Goal: Transaction & Acquisition: Purchase product/service

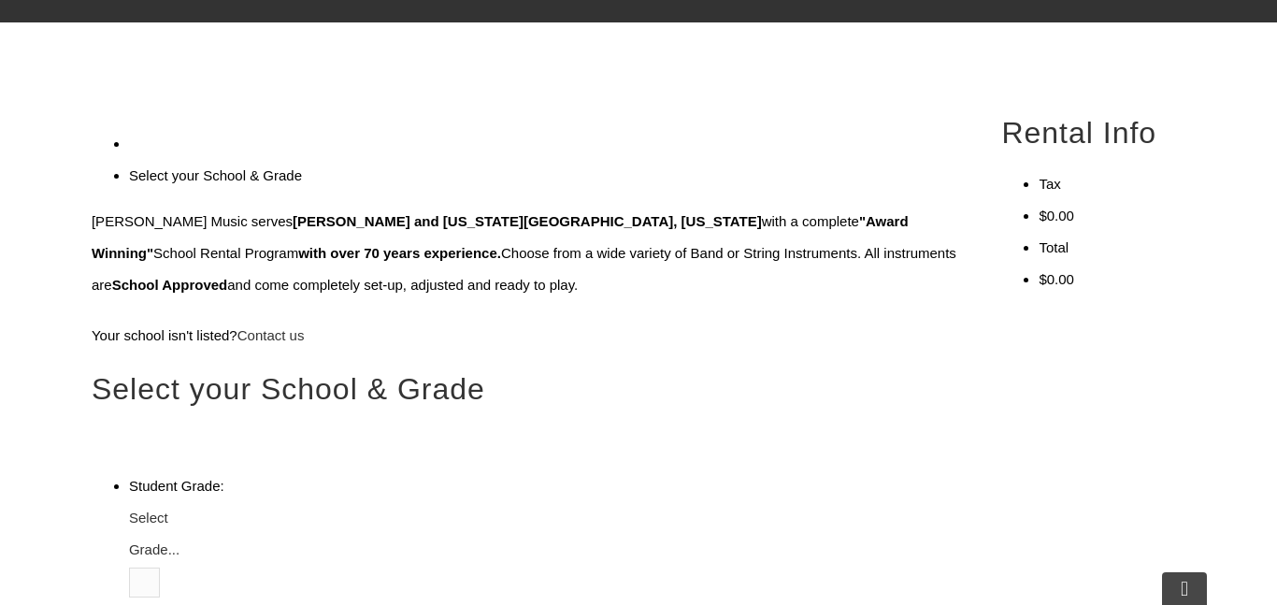
scroll to position [522, 0]
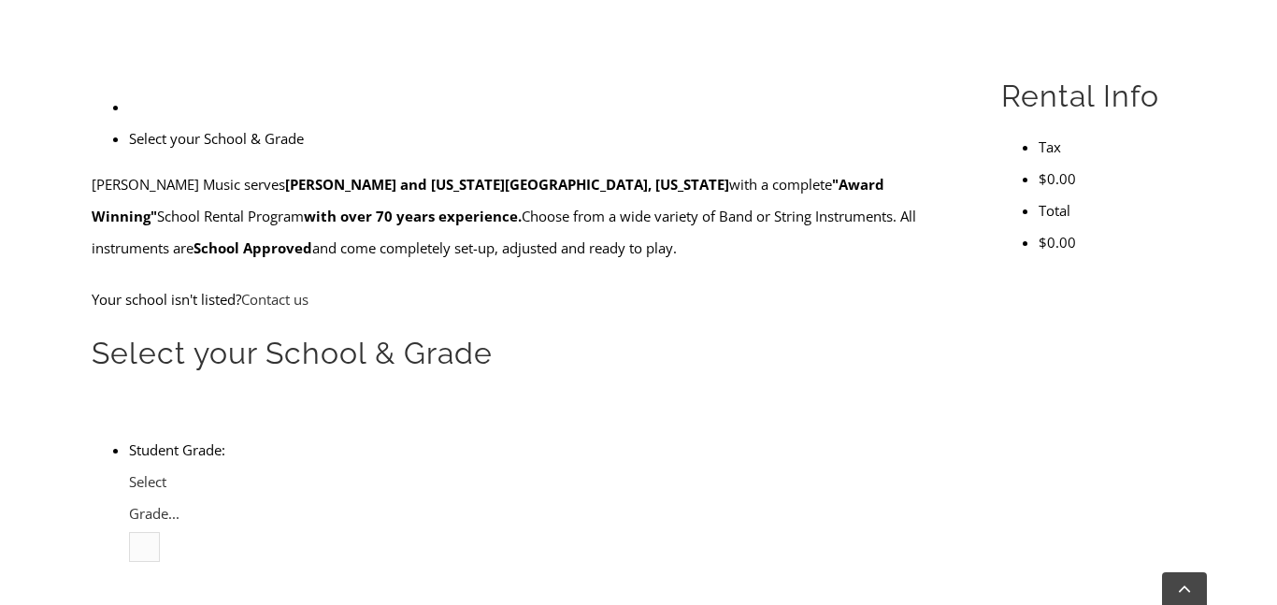
click at [179, 472] on span "Select Grade..." at bounding box center [154, 497] width 50 height 50
click at [166, 594] on li "4" at bounding box center [166, 610] width 0 height 32
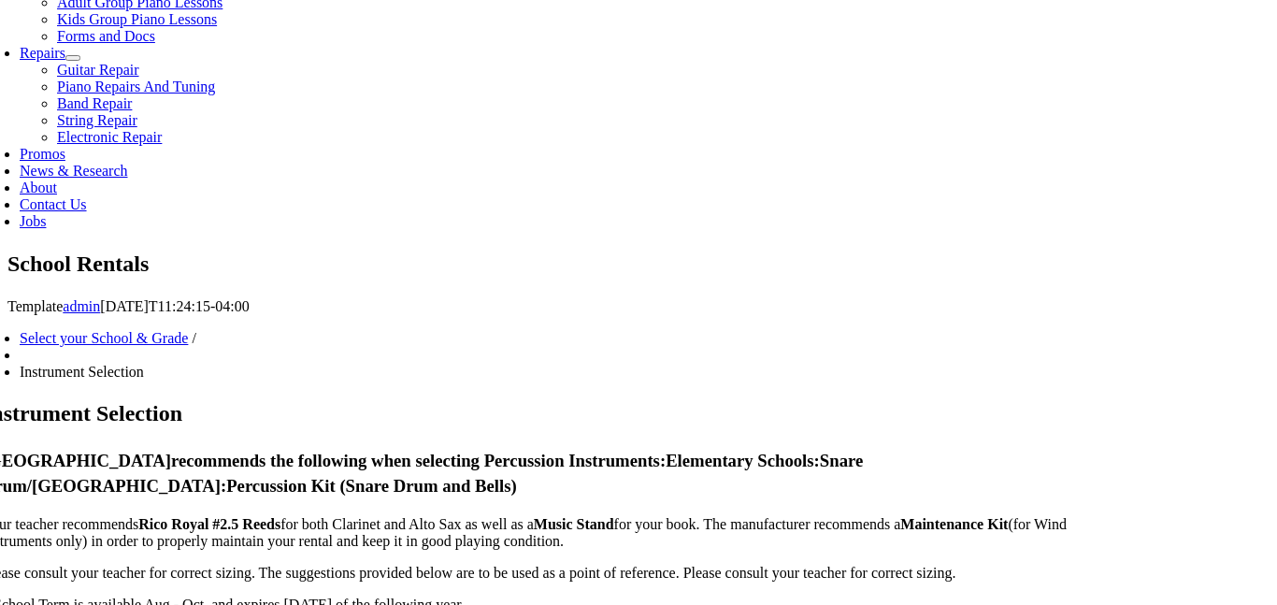
scroll to position [973, 0]
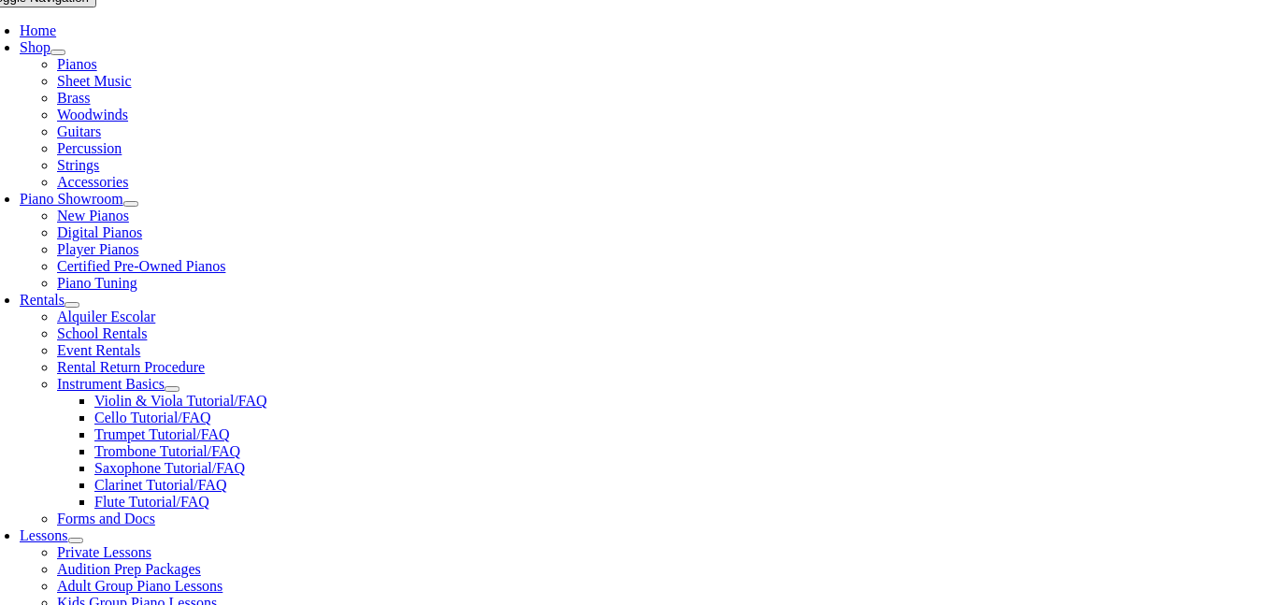
scroll to position [457, 0]
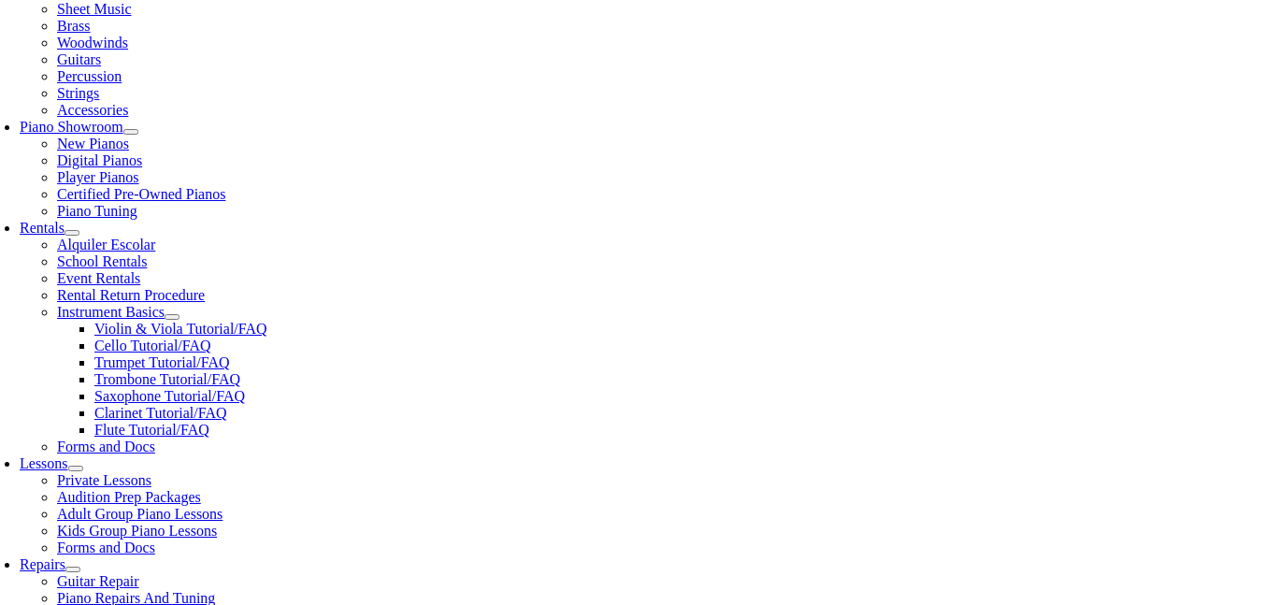
checkbox input"] "true"
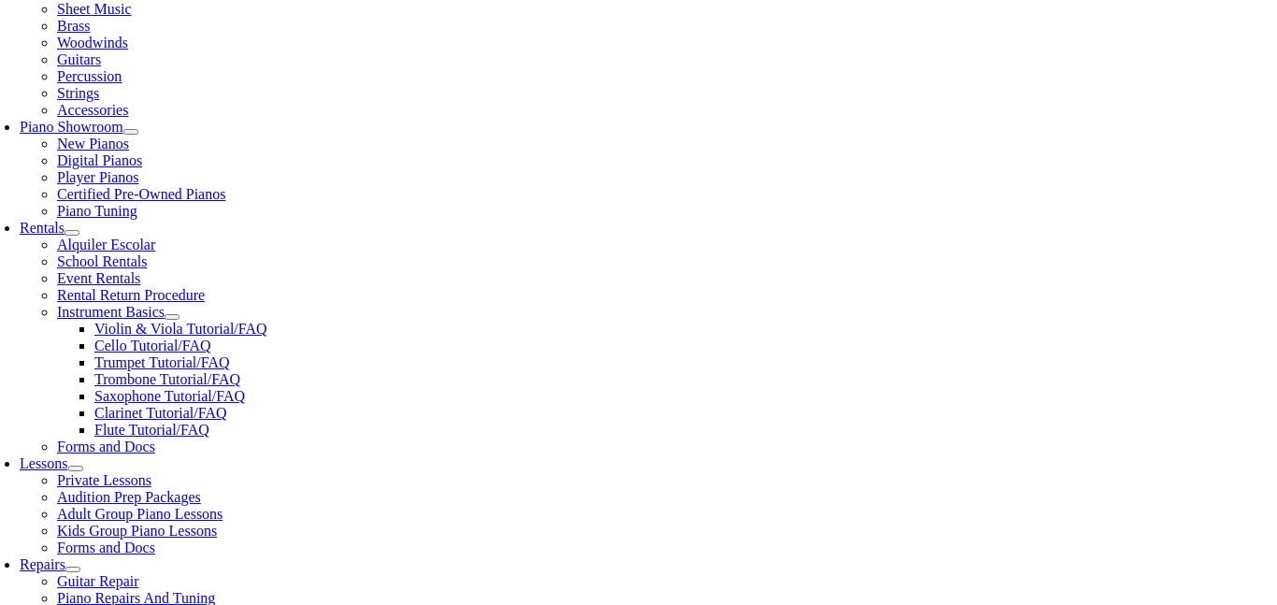
checkbox input"] "true"
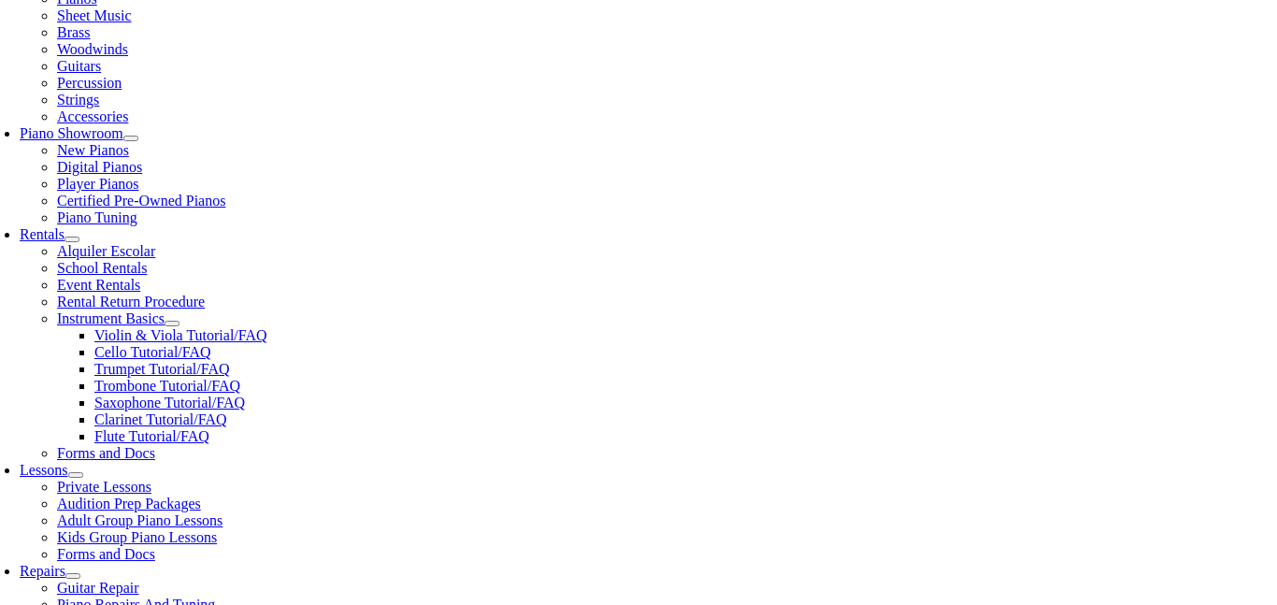
scroll to position [452, 0]
type input "1"
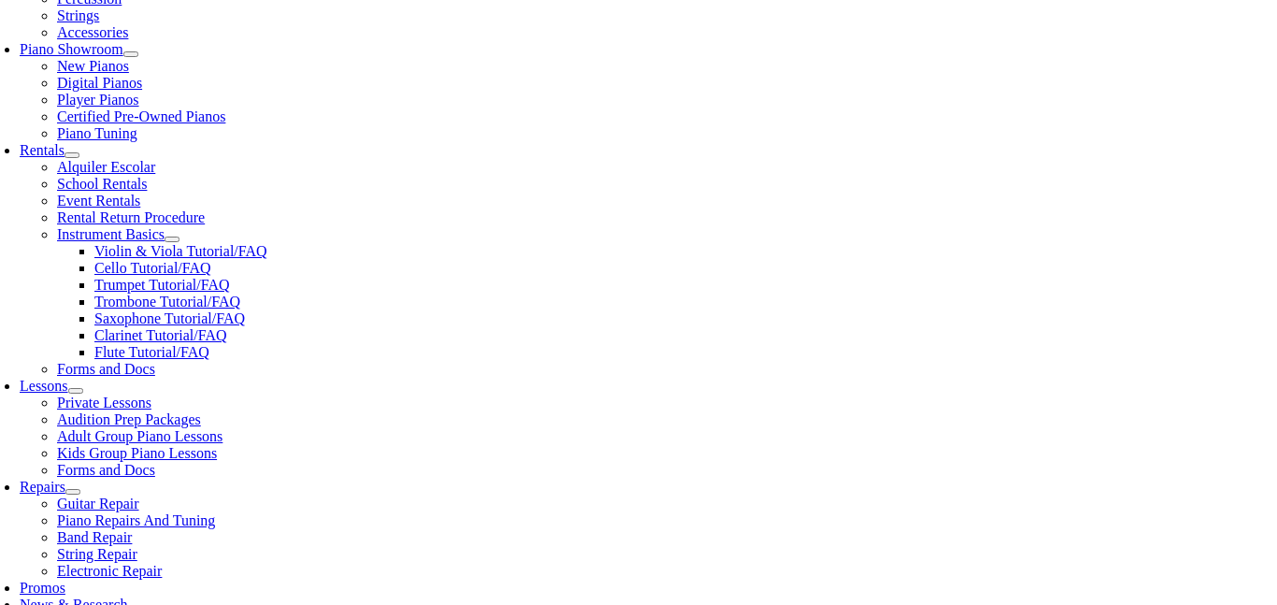
scroll to position [536, 0]
type input "Noaqh"
type input "Noah"
type input "Rich"
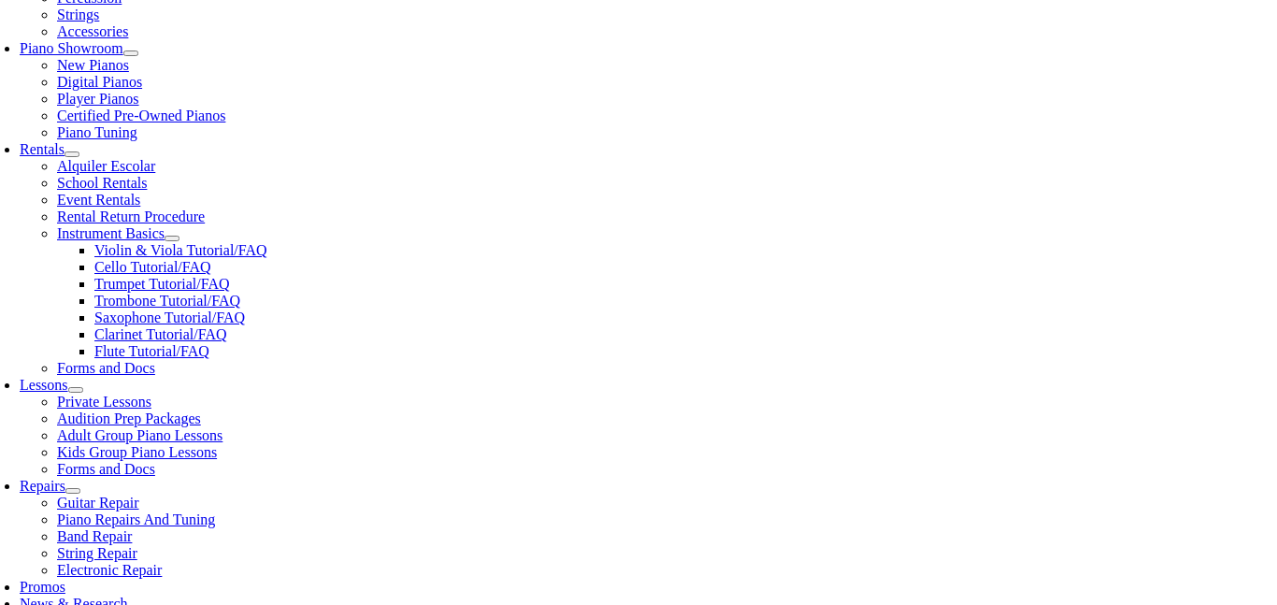
type input "UGI"
type input "6106080426"
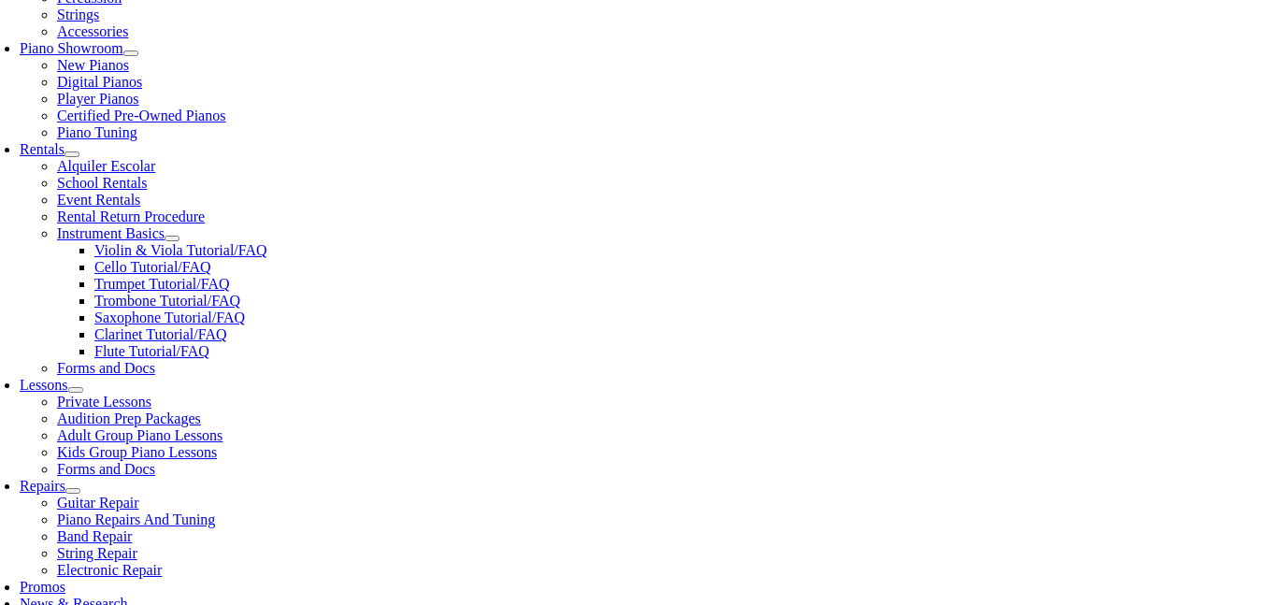
type input "11111111"
type input "07/22/1985"
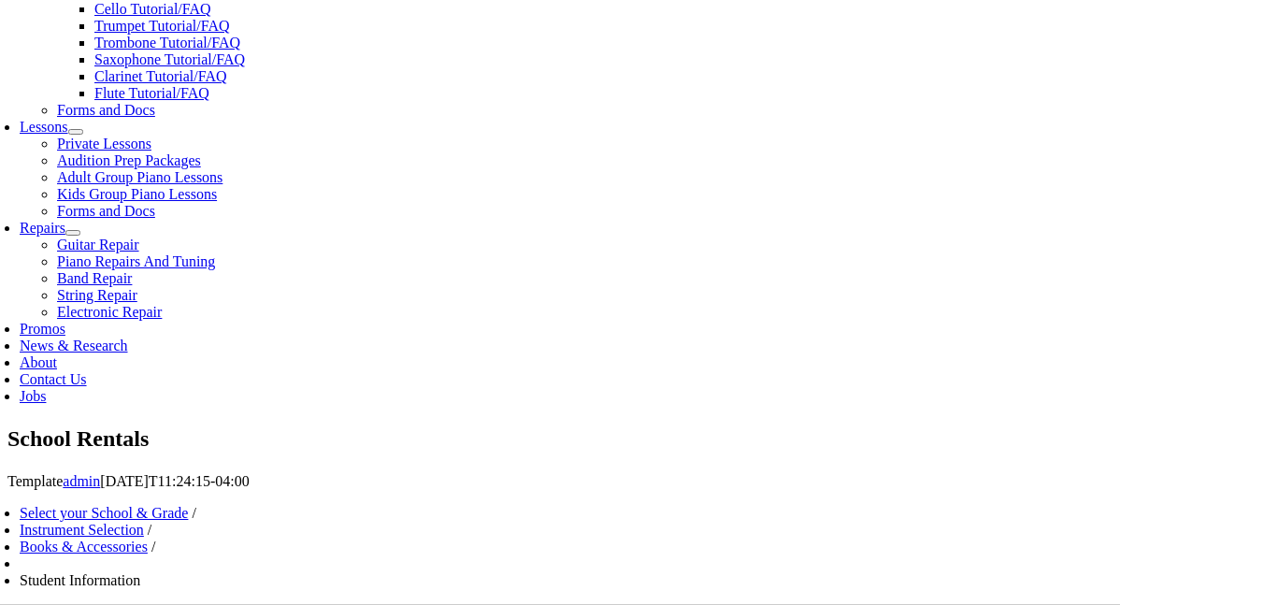
scroll to position [796, 0]
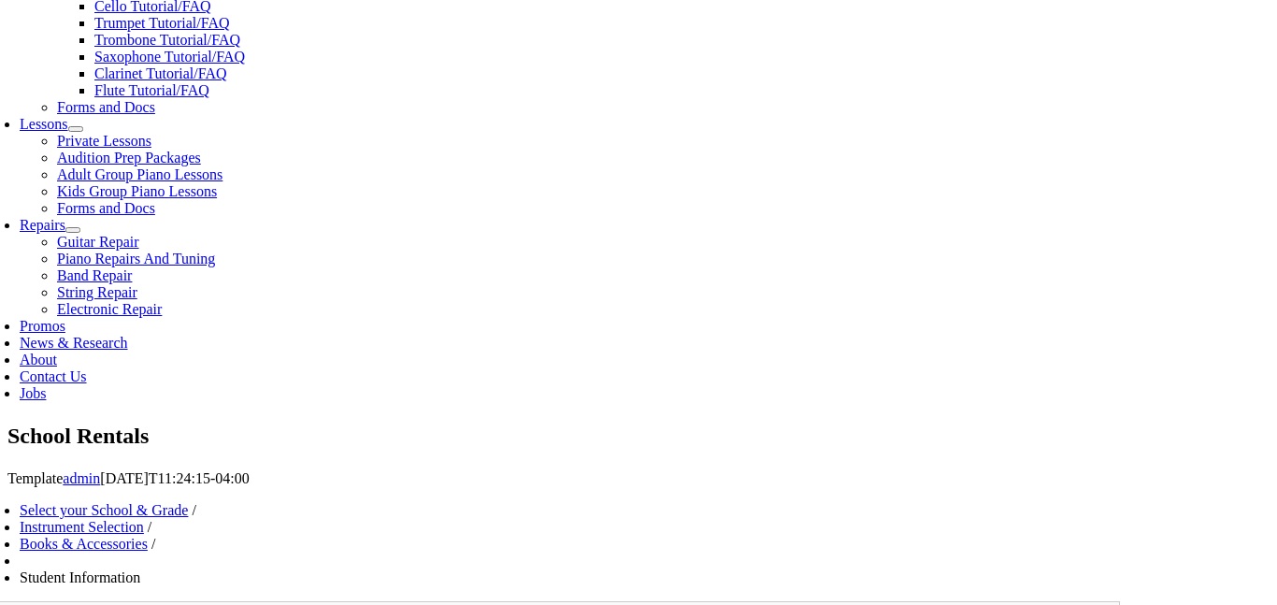
type input "U"
type input "CBY"
type input "Jason Rich"
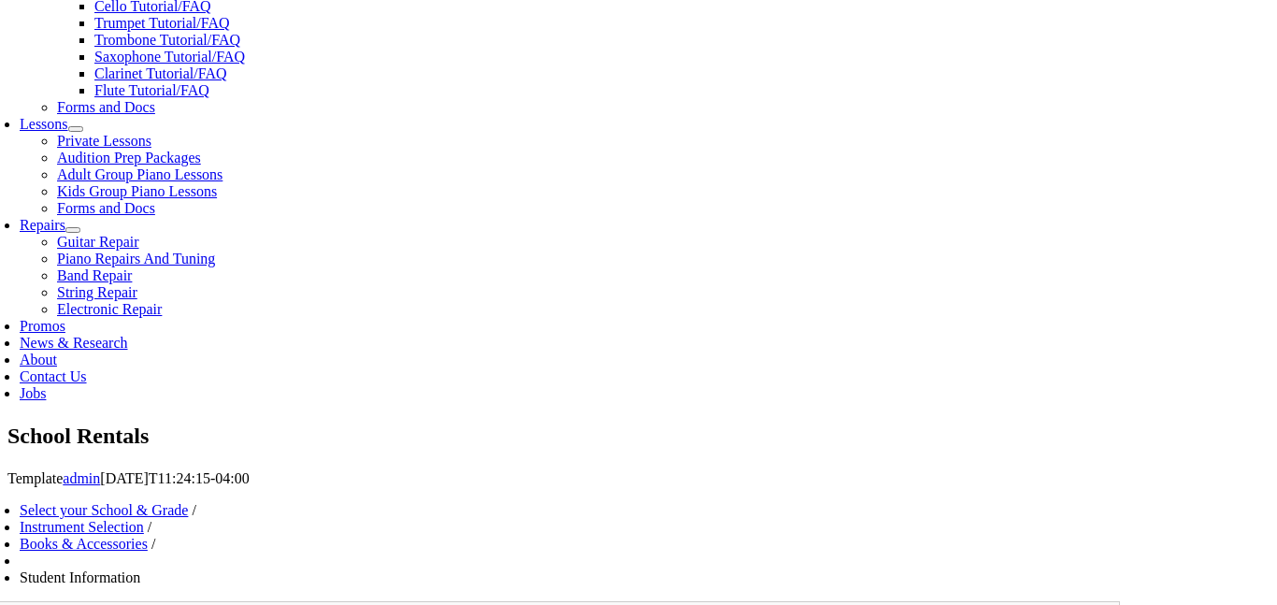
type input "6107154799"
type input "UGI"
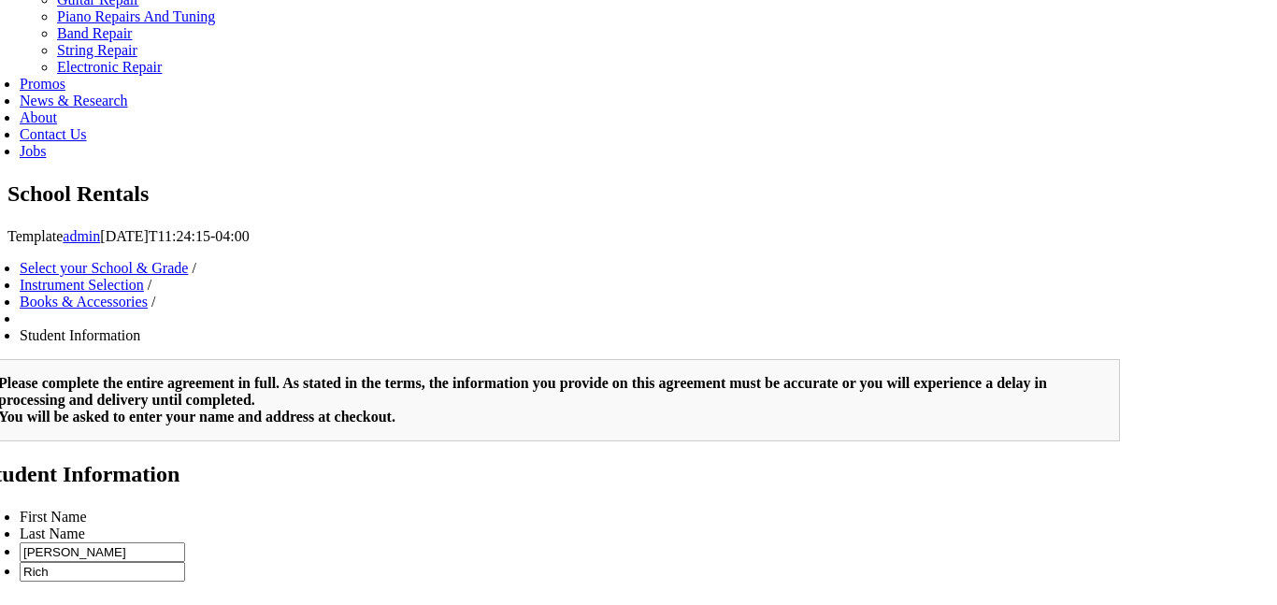
scroll to position [388, 0]
type input "1"
type input "UGI"
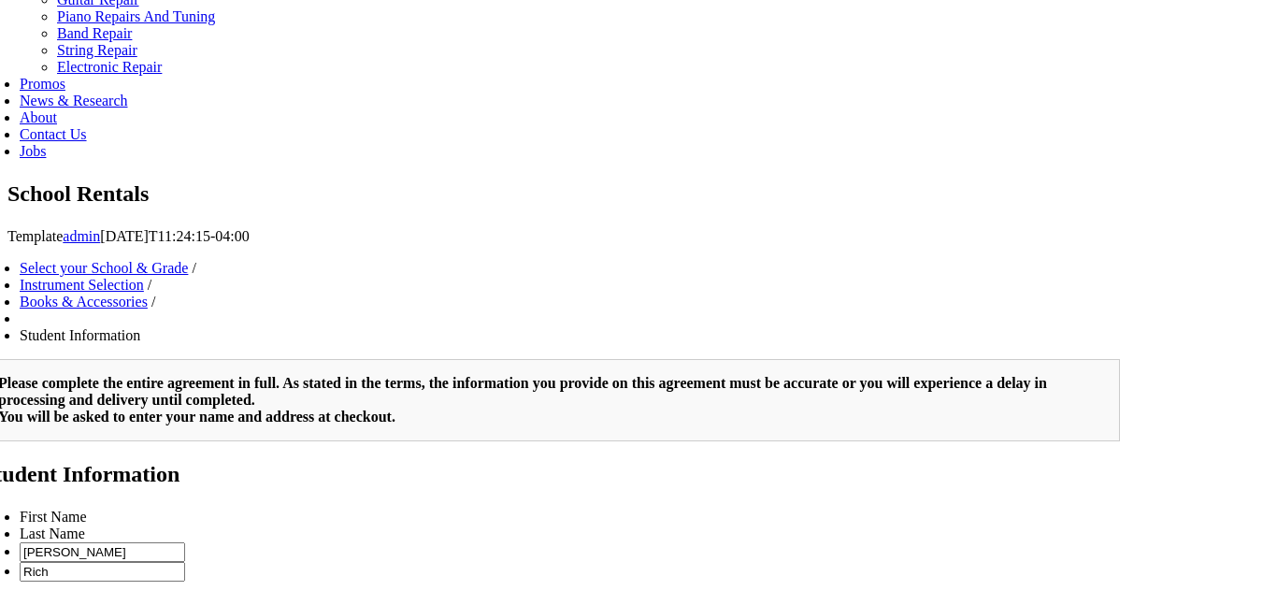
type input "2"
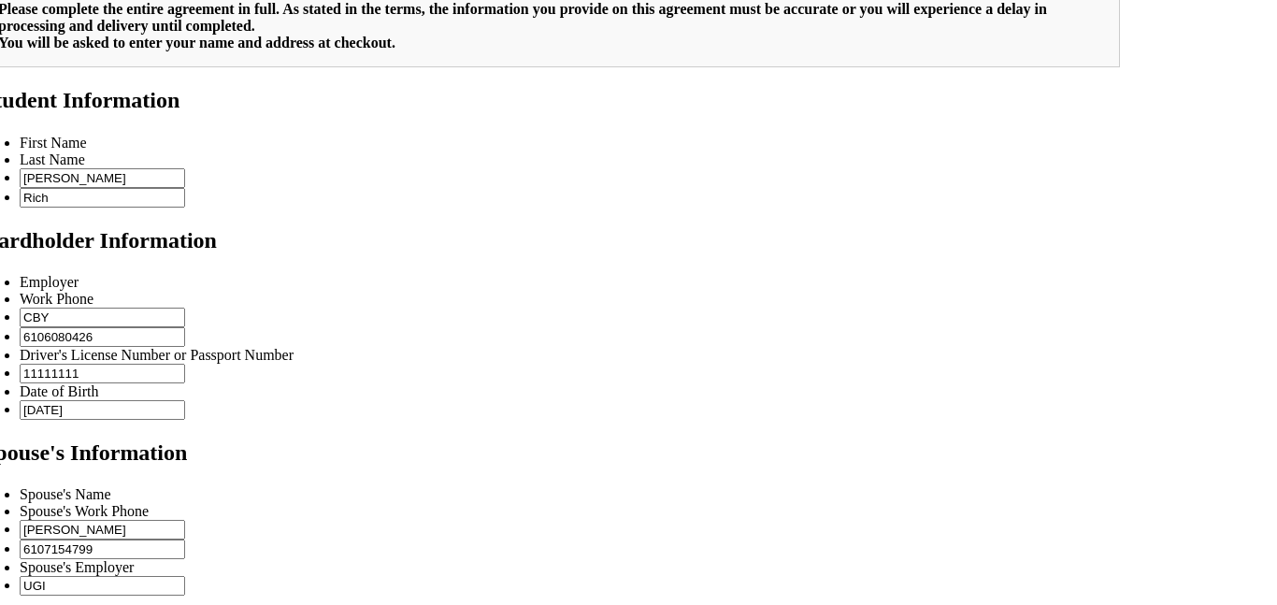
scroll to position [1414, 0]
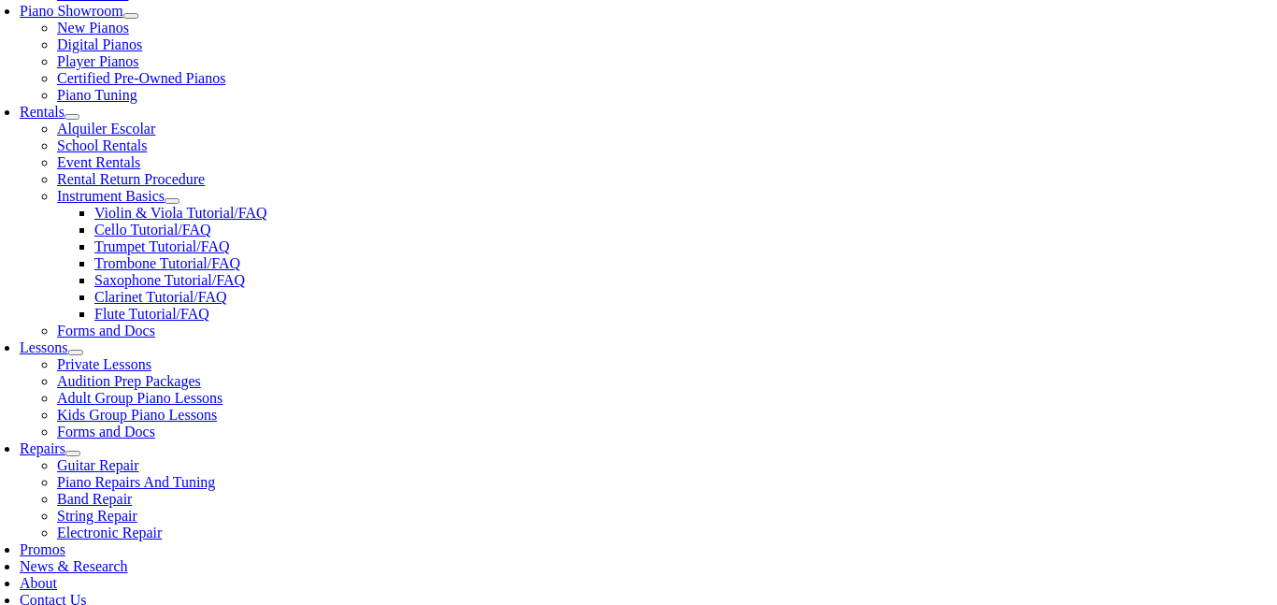
scroll to position [574, 0]
select select "PA"
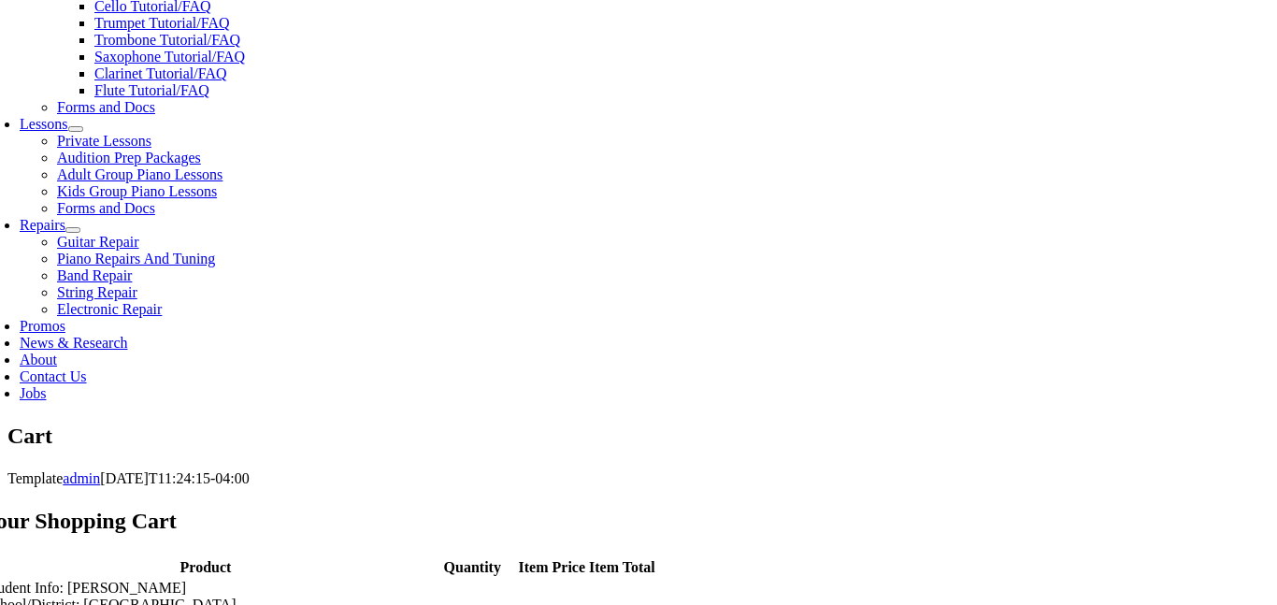
scroll to position [798, 0]
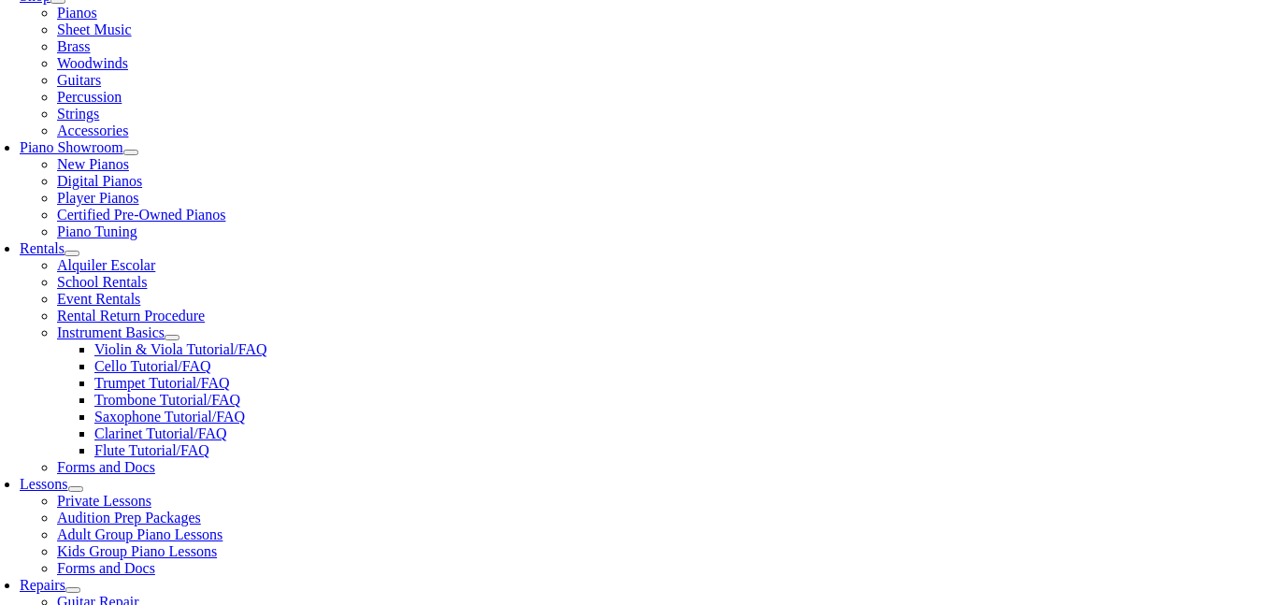
scroll to position [437, 0]
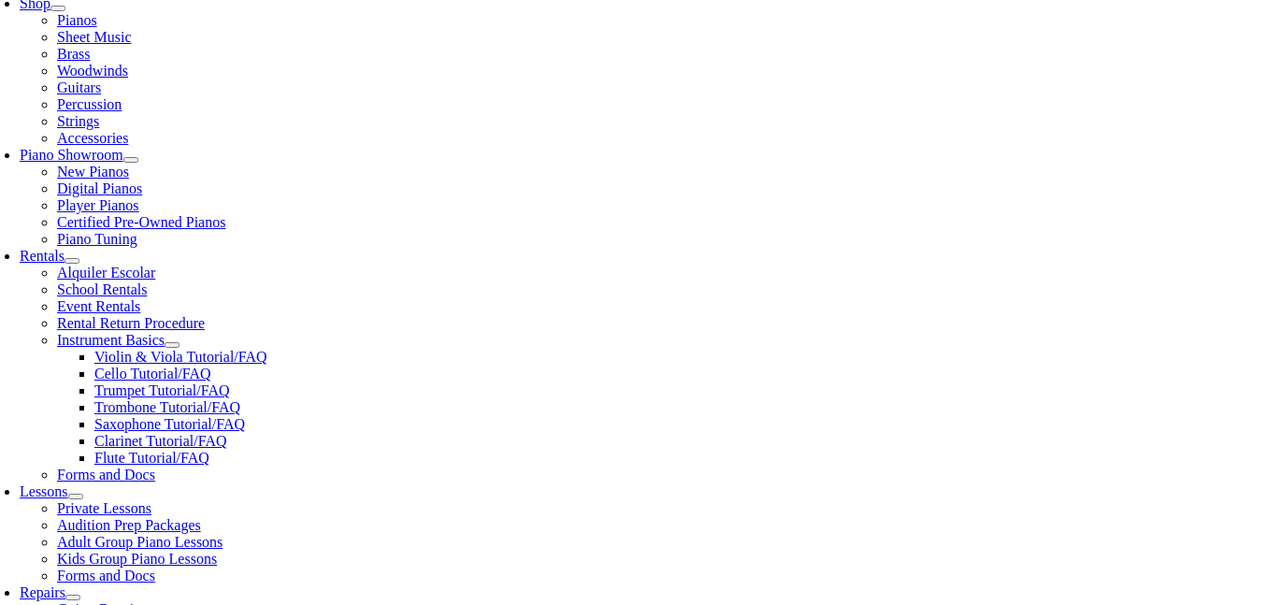
scroll to position [430, 0]
type input "[EMAIL_ADDRESS][DOMAIN_NAME]"
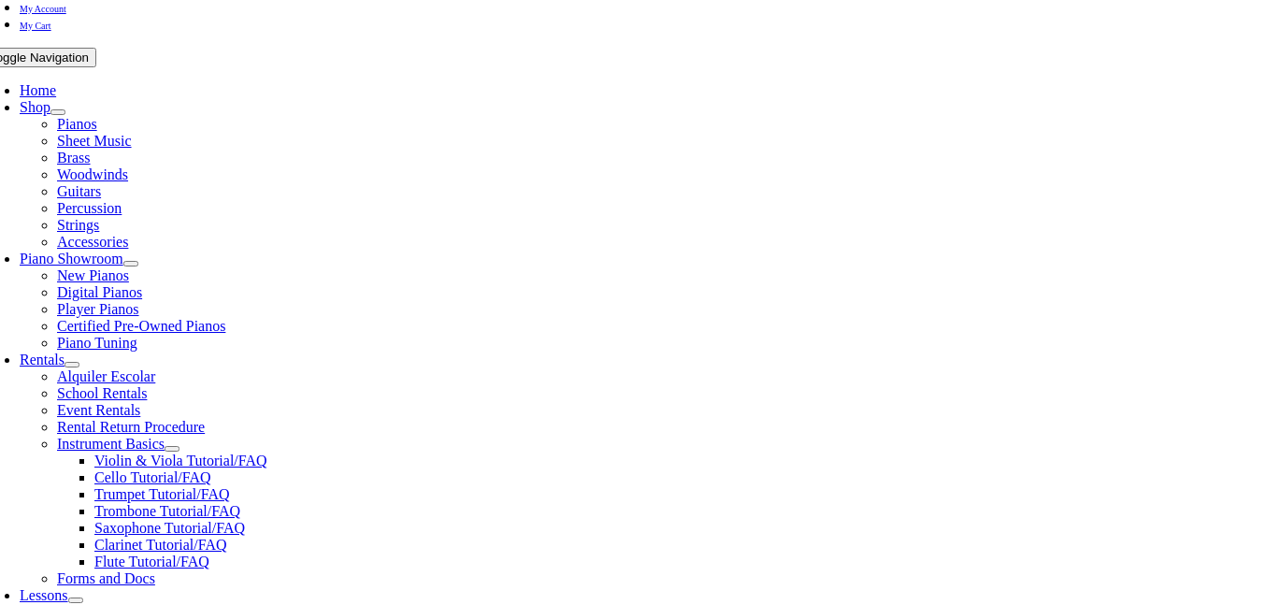
scroll to position [327, 0]
type input "rh1214@gmail.com"
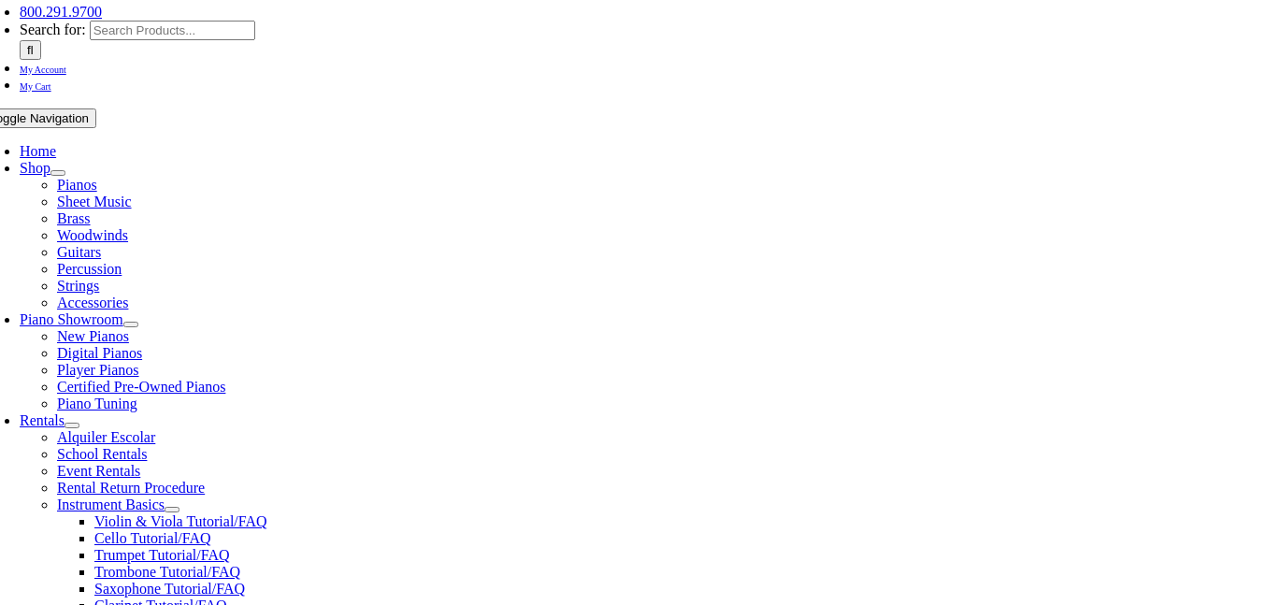
type input "rh1214"
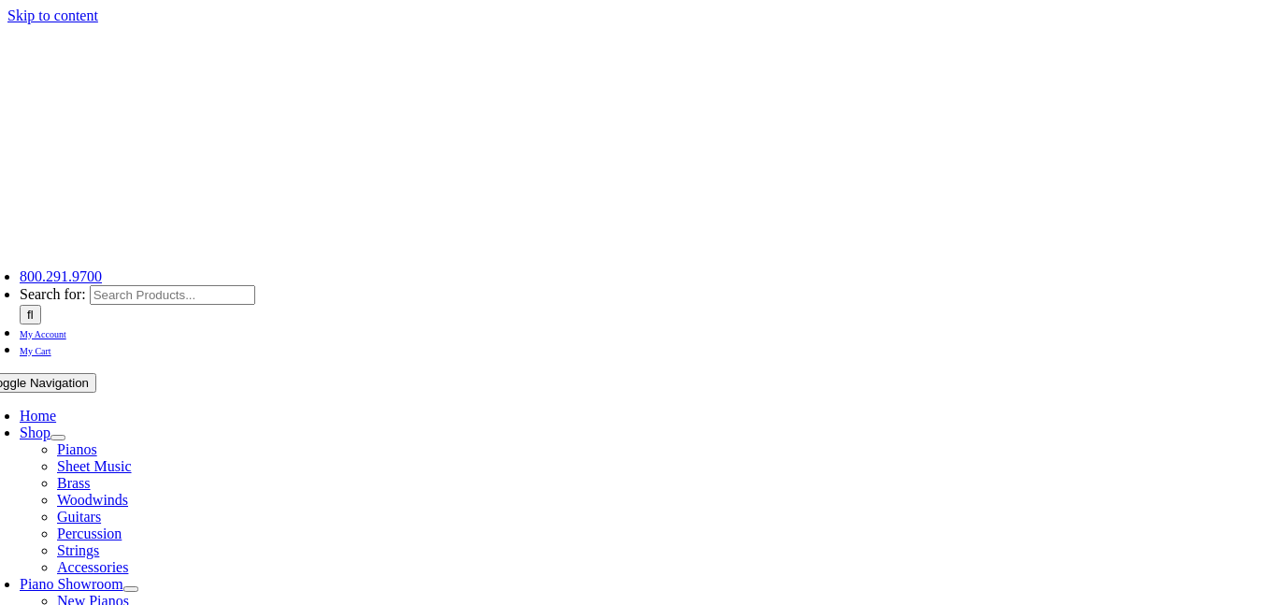
select select "PA"
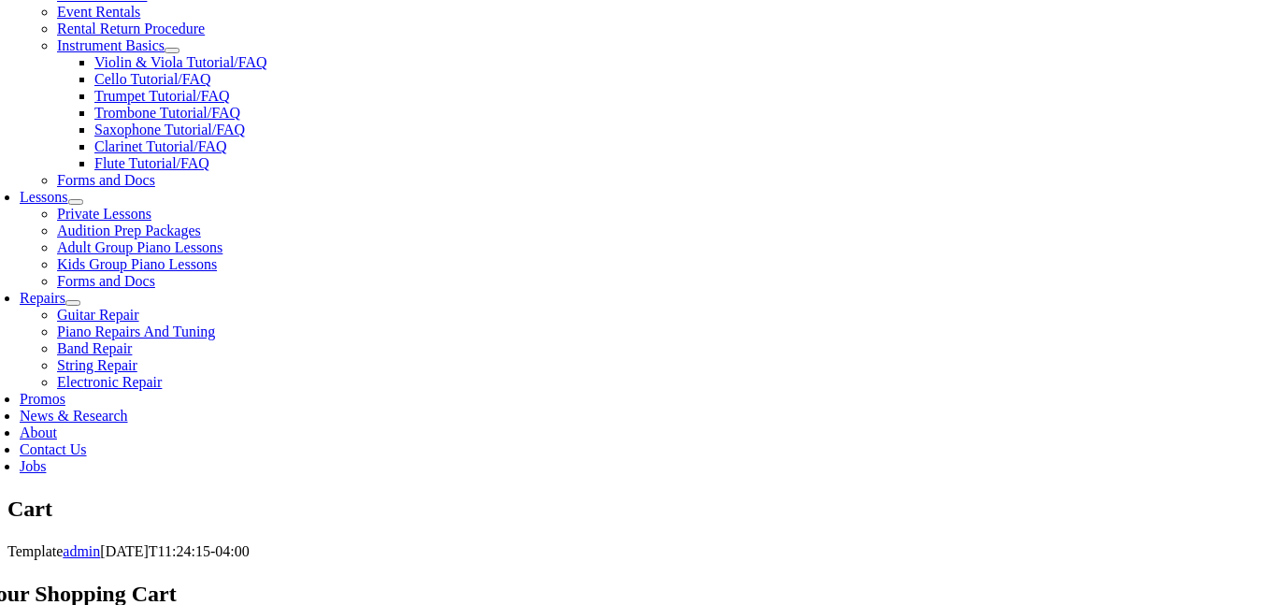
scroll to position [721, 0]
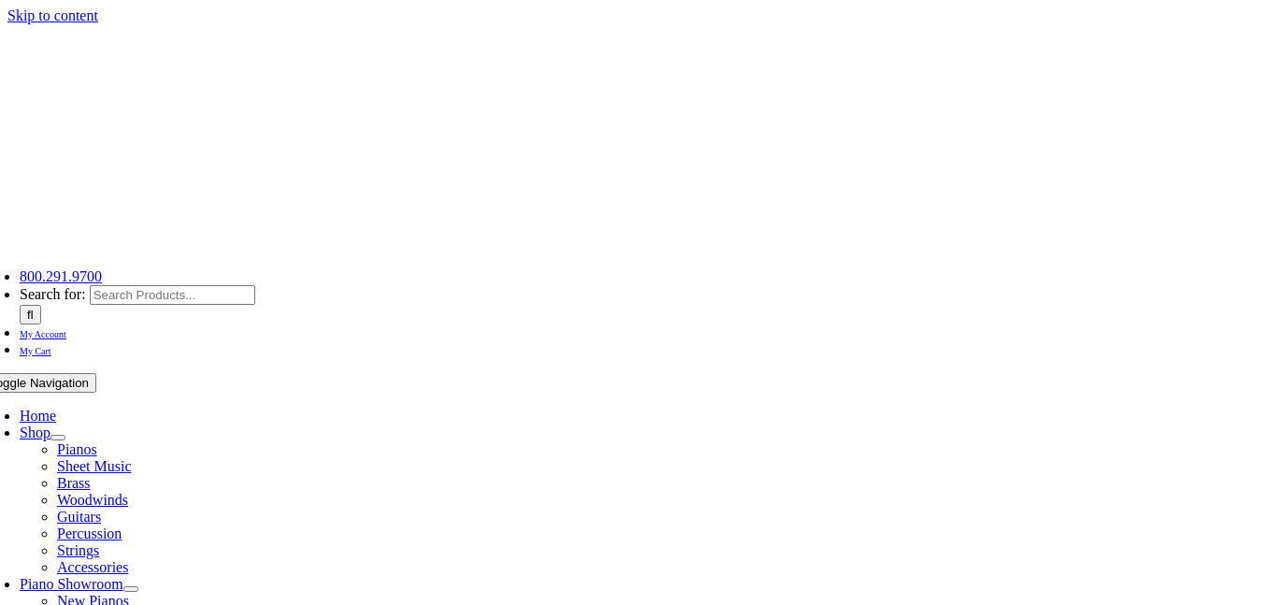
select select
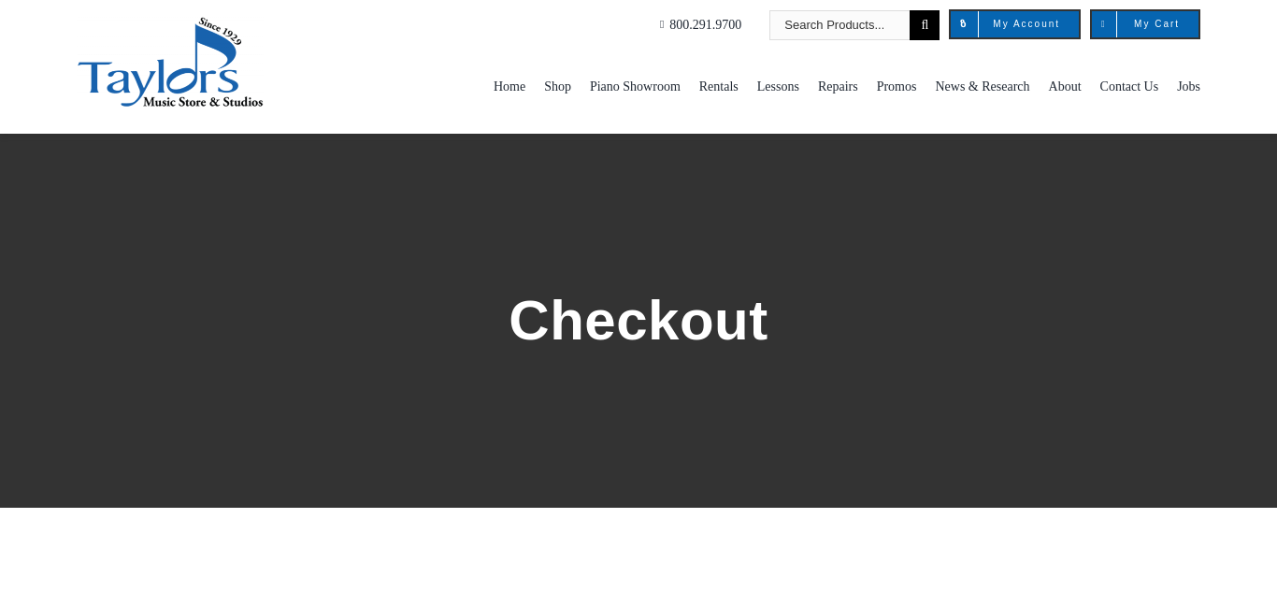
select select
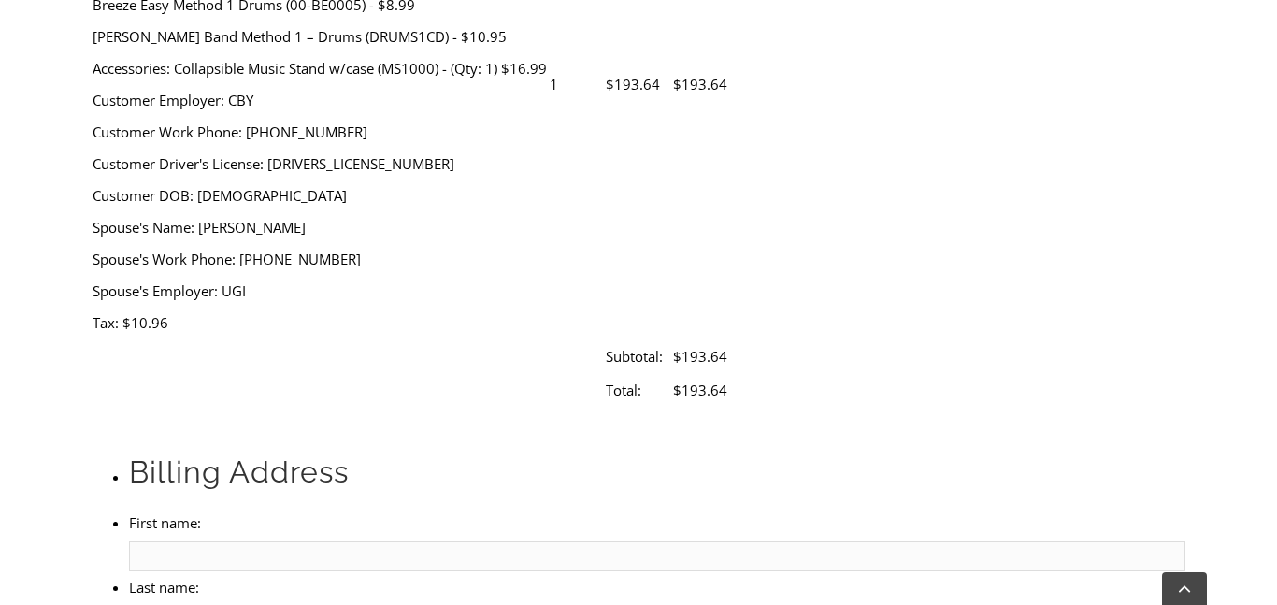
scroll to position [903, 0]
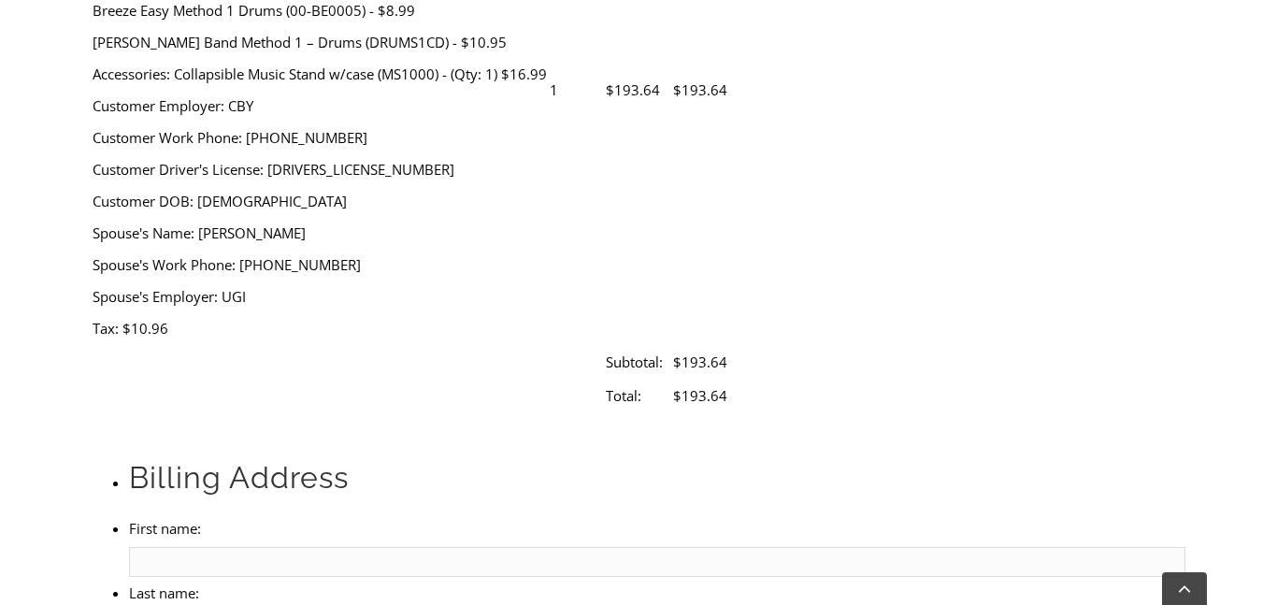
click at [216, 547] on input "First name:" at bounding box center [657, 562] width 1056 height 30
type input "[PERSON_NAME]"
type input "Rich"
type input "[STREET_ADDRESS]"
type input "[GEOGRAPHIC_DATA]"
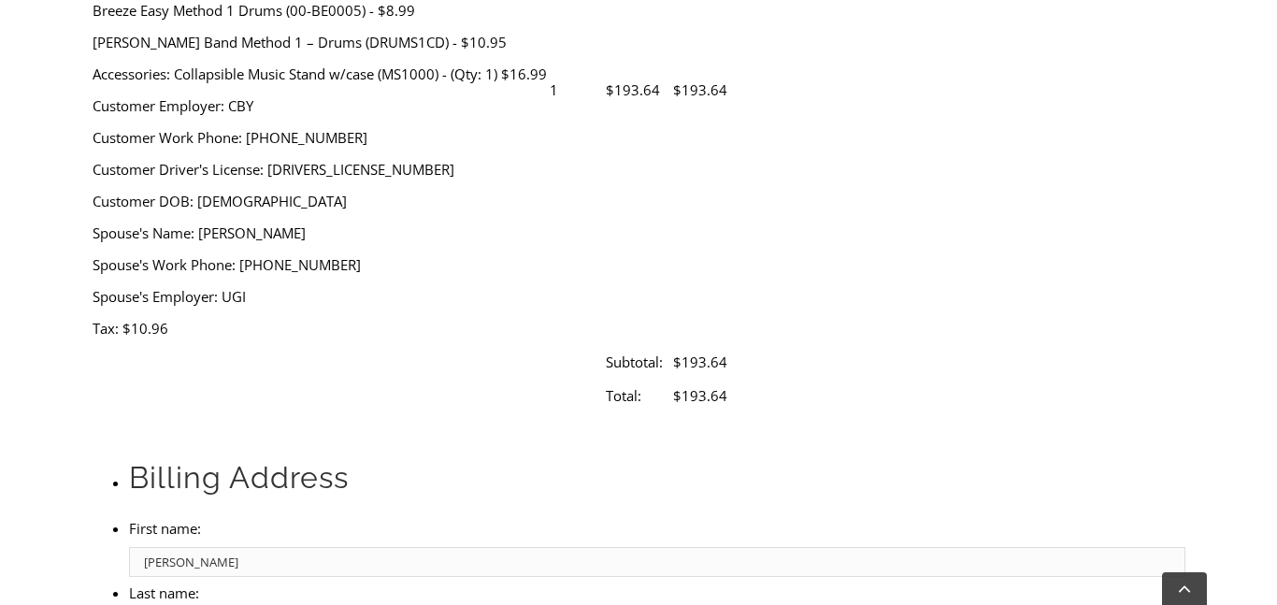
select select "PA"
type input "19073"
type input "6106080426"
type input "[EMAIL_ADDRESS][DOMAIN_NAME]"
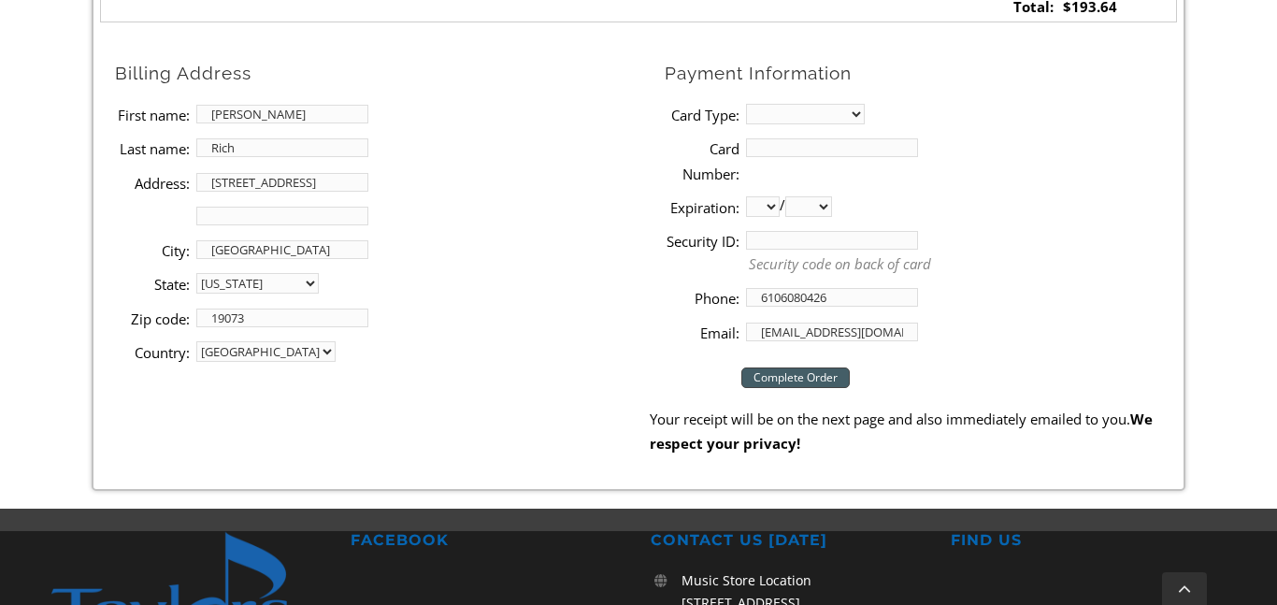
scroll to position [955, 0]
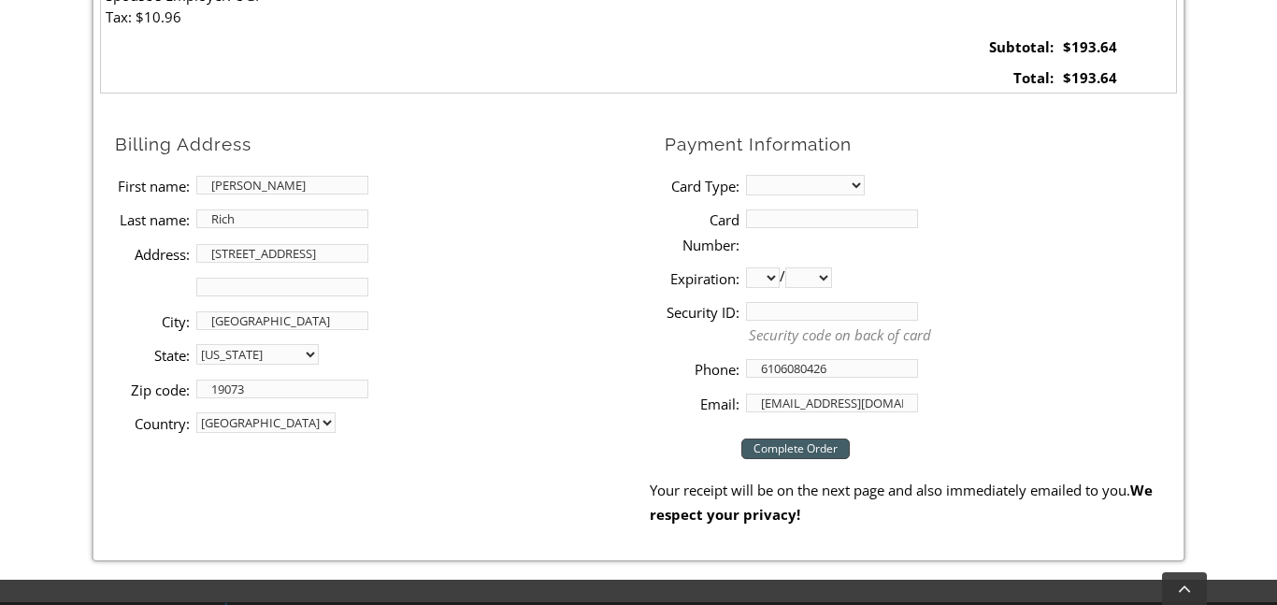
click at [775, 187] on select "MasterCard Visa American Express Discover" at bounding box center [805, 185] width 119 height 21
click at [737, 180] on label "Card Type:" at bounding box center [702, 186] width 75 height 24
click at [746, 180] on select "MasterCard Visa American Express Discover" at bounding box center [805, 185] width 119 height 21
click at [813, 186] on select "MasterCard Visa American Express Discover" at bounding box center [805, 185] width 119 height 21
select select "visa"
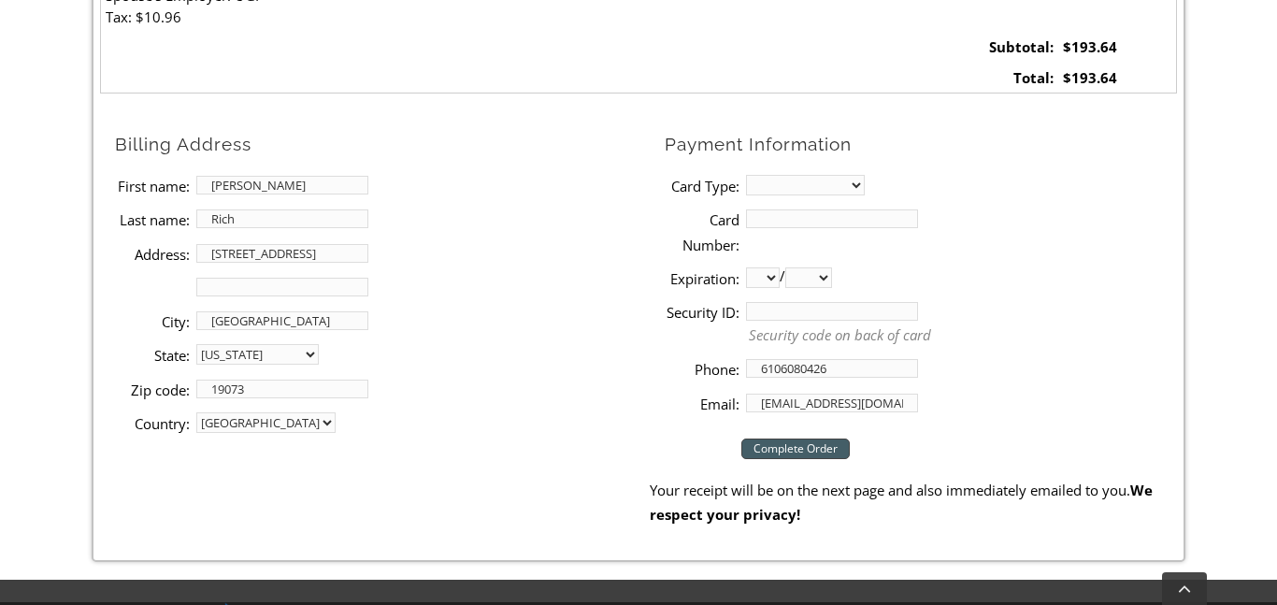
click at [746, 175] on select "MasterCard Visa American Express Discover" at bounding box center [805, 185] width 119 height 21
click at [791, 218] on input "Card Number:" at bounding box center [832, 218] width 172 height 19
type input "[CREDIT_CARD_NUMBER]"
click at [754, 284] on select "01 02 03 04 05 06 07 08 09 10 11 12" at bounding box center [763, 277] width 34 height 21
select select "12"
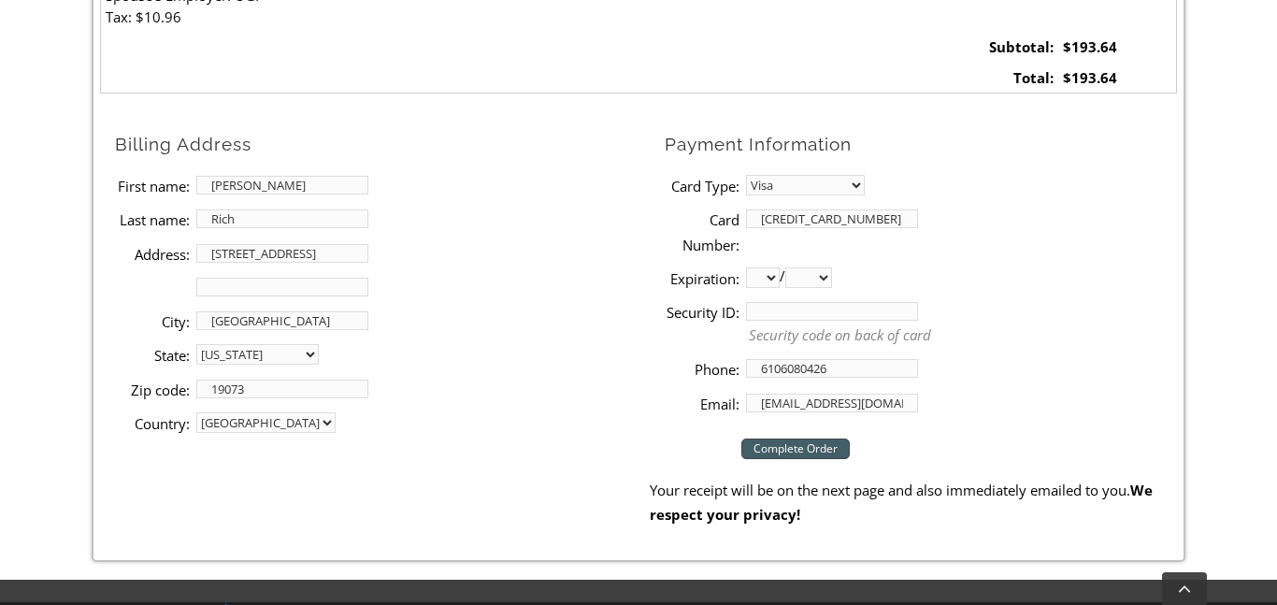
click at [746, 267] on select "01 02 03 04 05 06 07 08 09 10 11 12" at bounding box center [763, 277] width 34 height 21
click at [830, 277] on select "2025 2026 2027 2028 2029 2030 2031 2032 2033 2034 2035 2036 2037" at bounding box center [808, 277] width 47 height 21
select select "2026"
click at [788, 267] on select "2025 2026 2027 2028 2029 2030 2031 2032 2033 2034 2035 2036 2037" at bounding box center [808, 277] width 47 height 21
click at [757, 312] on input "Security ID:" at bounding box center [832, 311] width 172 height 19
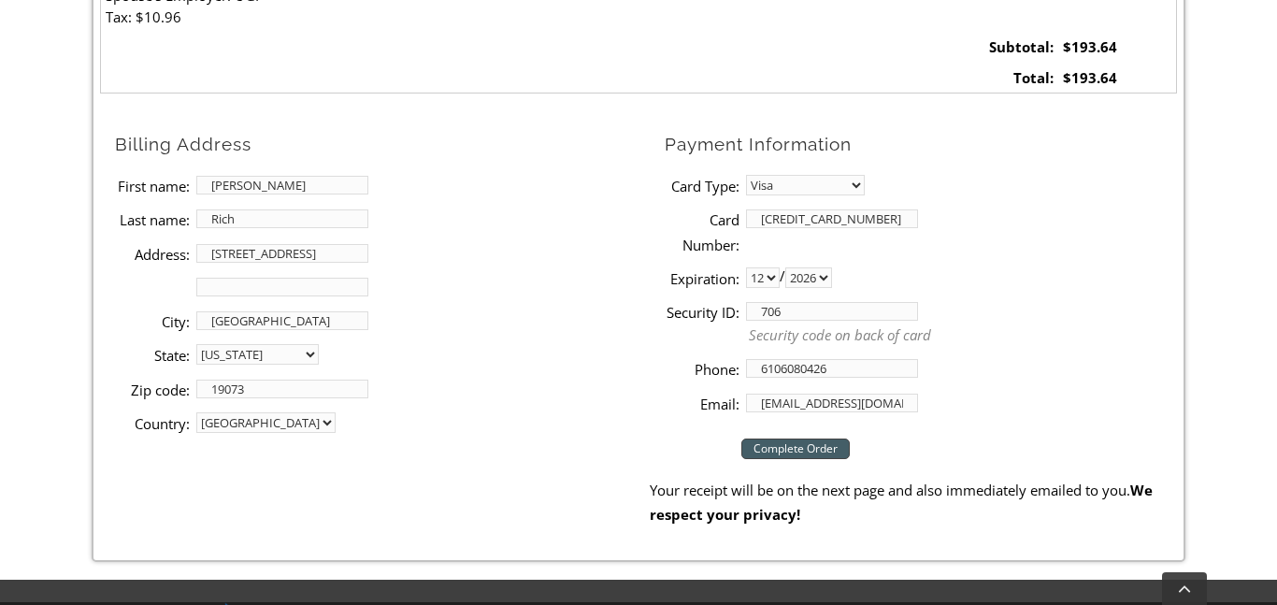
type input "706"
click at [756, 454] on input "Complete Order" at bounding box center [795, 448] width 108 height 21
